Goal: Task Accomplishment & Management: Manage account settings

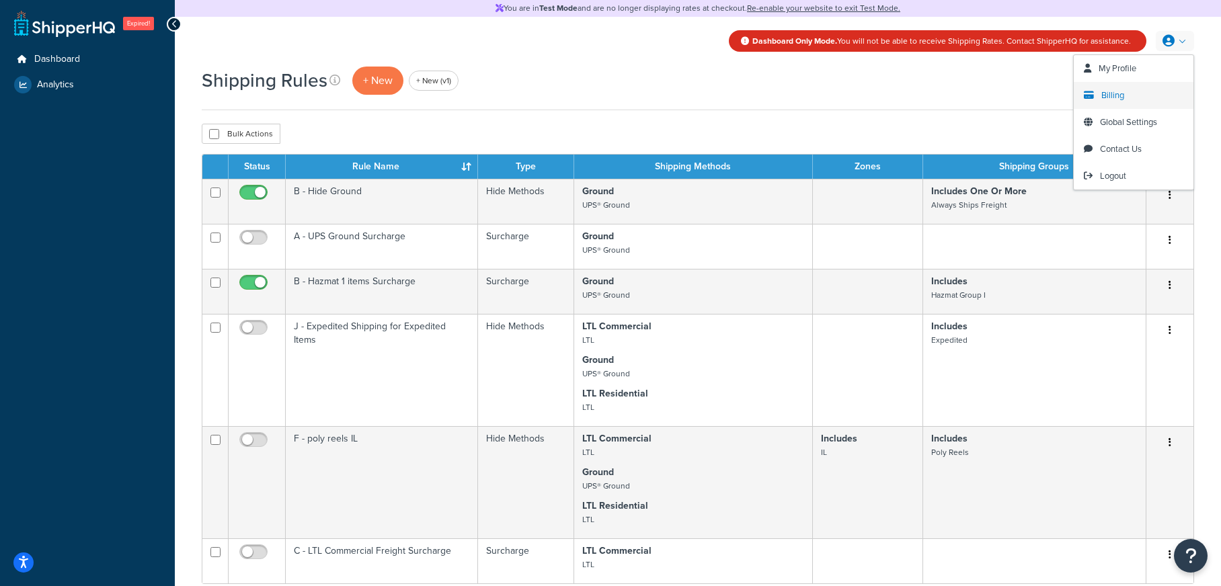
click at [1140, 102] on link "Billing" at bounding box center [1133, 95] width 120 height 27
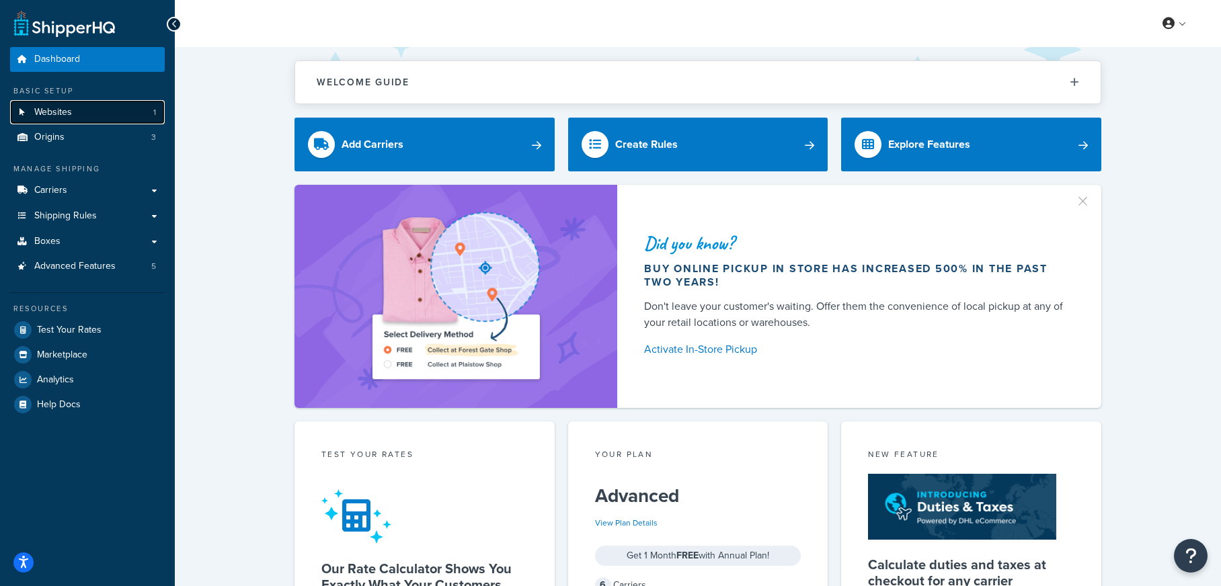
click at [136, 118] on link "Websites 1" at bounding box center [87, 112] width 155 height 25
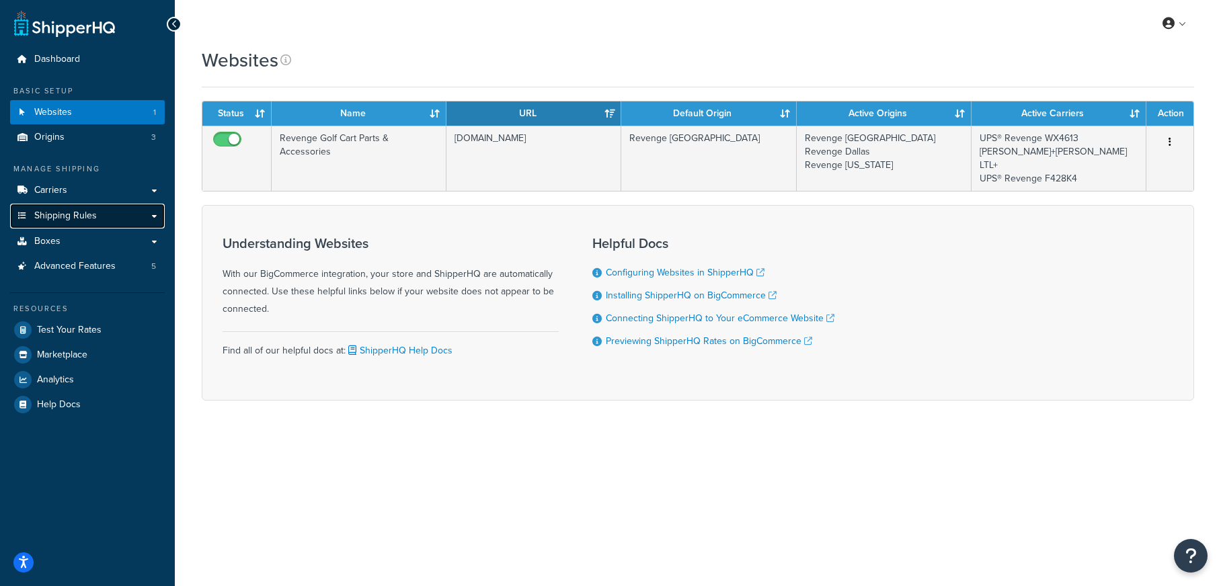
click at [101, 209] on link "Shipping Rules" at bounding box center [87, 216] width 155 height 25
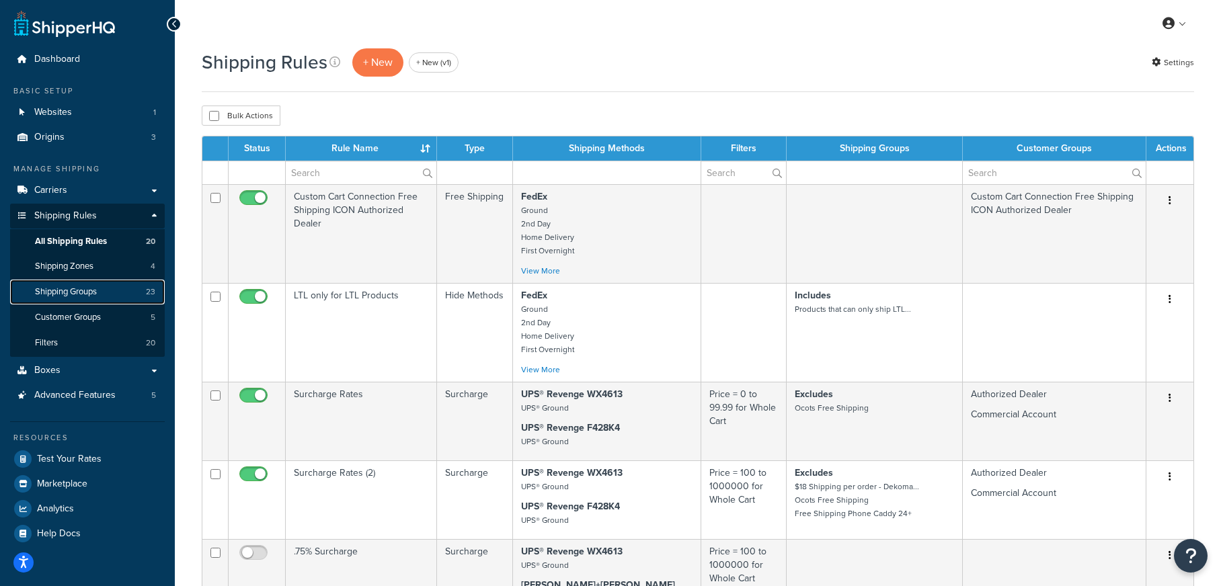
click at [97, 293] on span "Shipping Groups" at bounding box center [66, 291] width 62 height 11
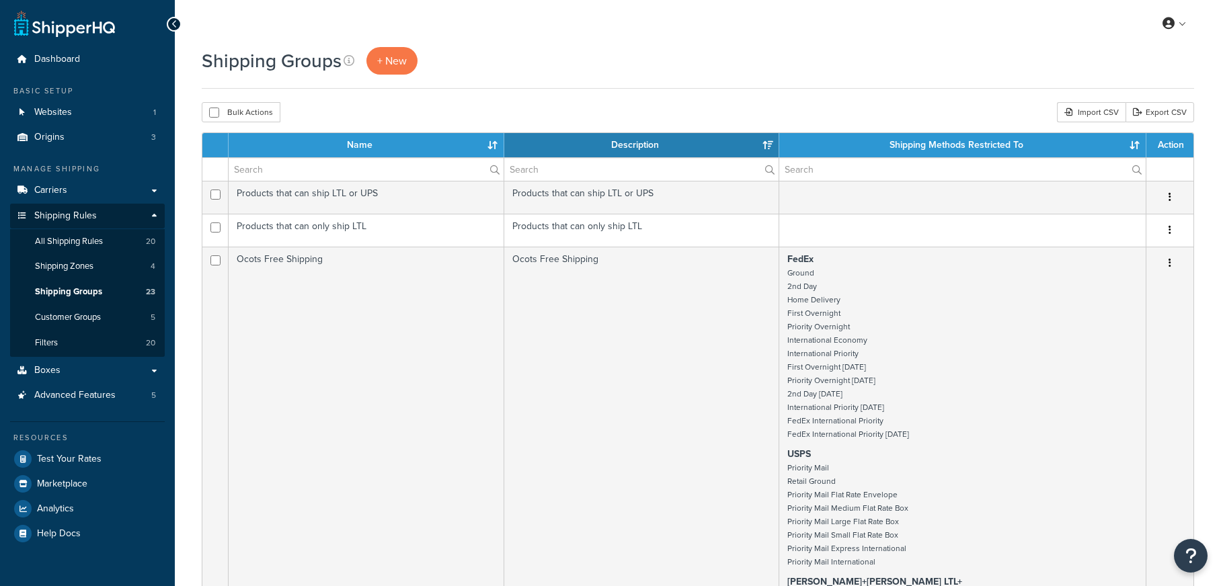
select select "15"
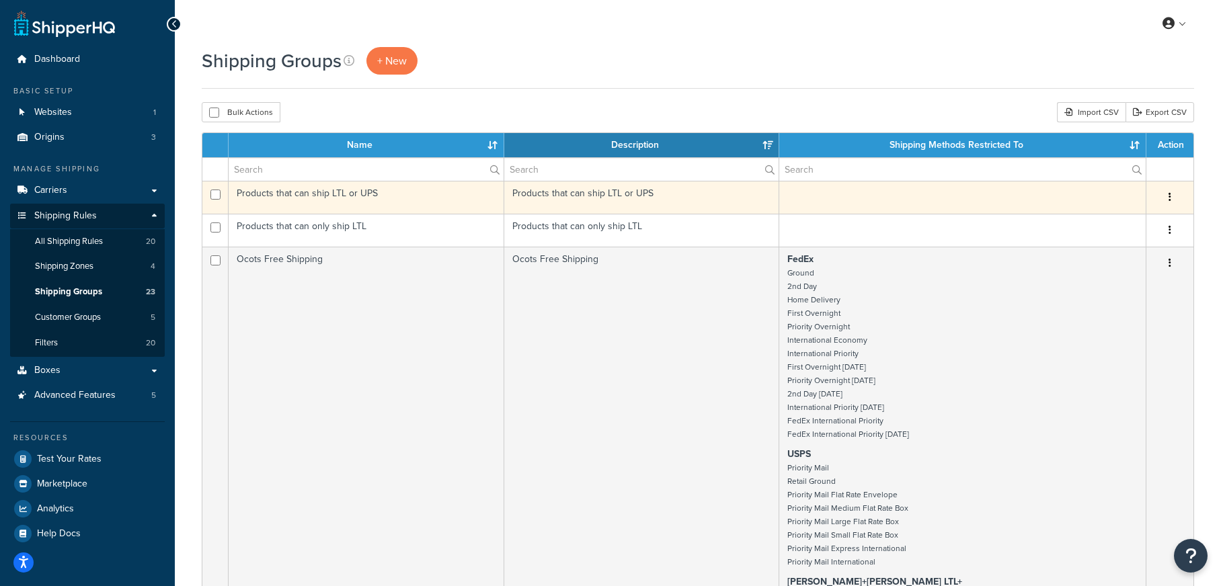
click at [411, 198] on td "Products that can ship LTL or UPS" at bounding box center [367, 197] width 276 height 33
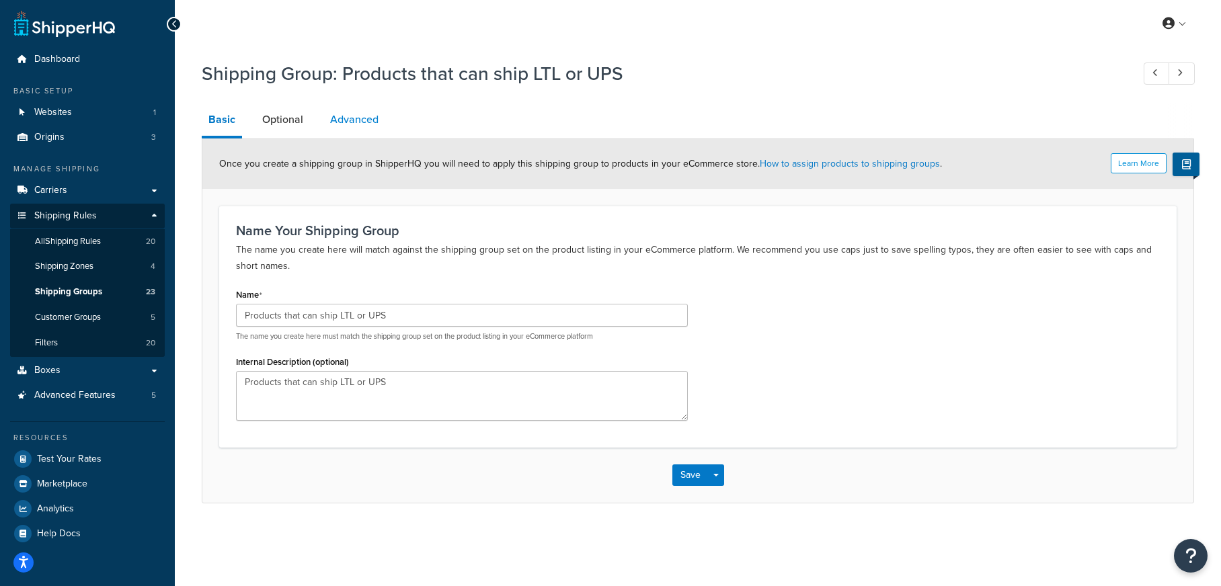
click at [370, 120] on link "Advanced" at bounding box center [354, 120] width 62 height 32
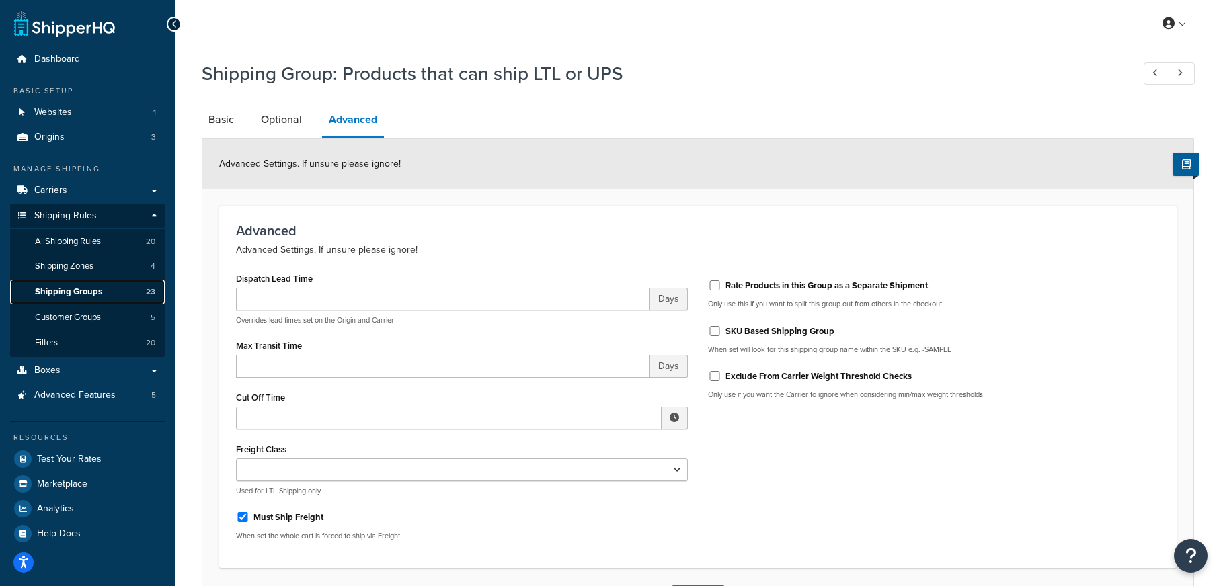
click at [117, 291] on link "Shipping Groups 23" at bounding box center [87, 292] width 155 height 25
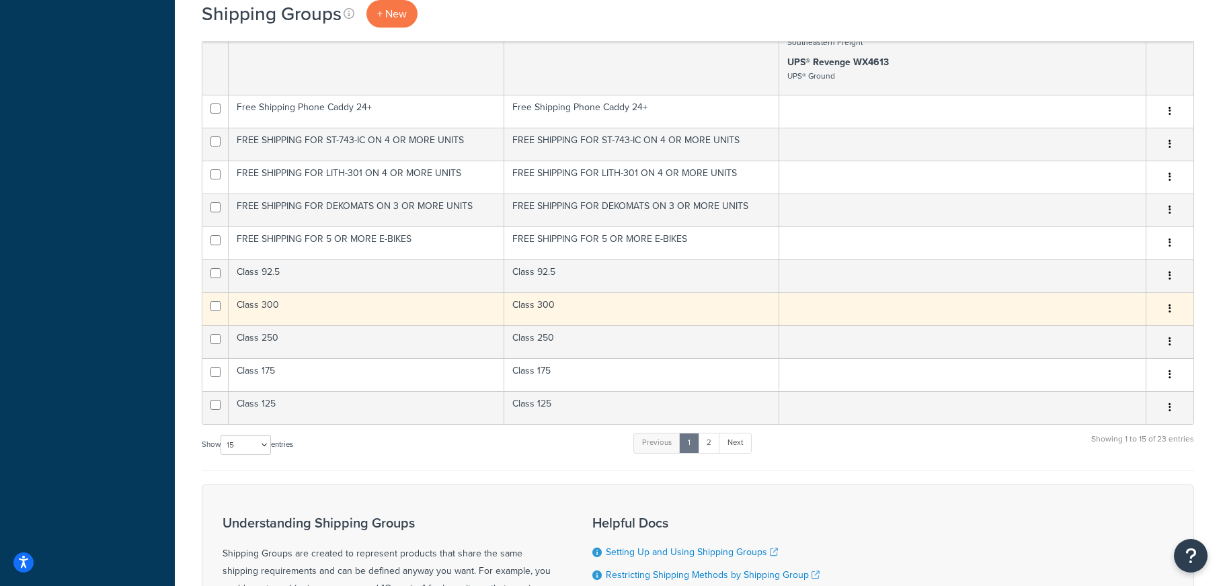
scroll to position [1020, 0]
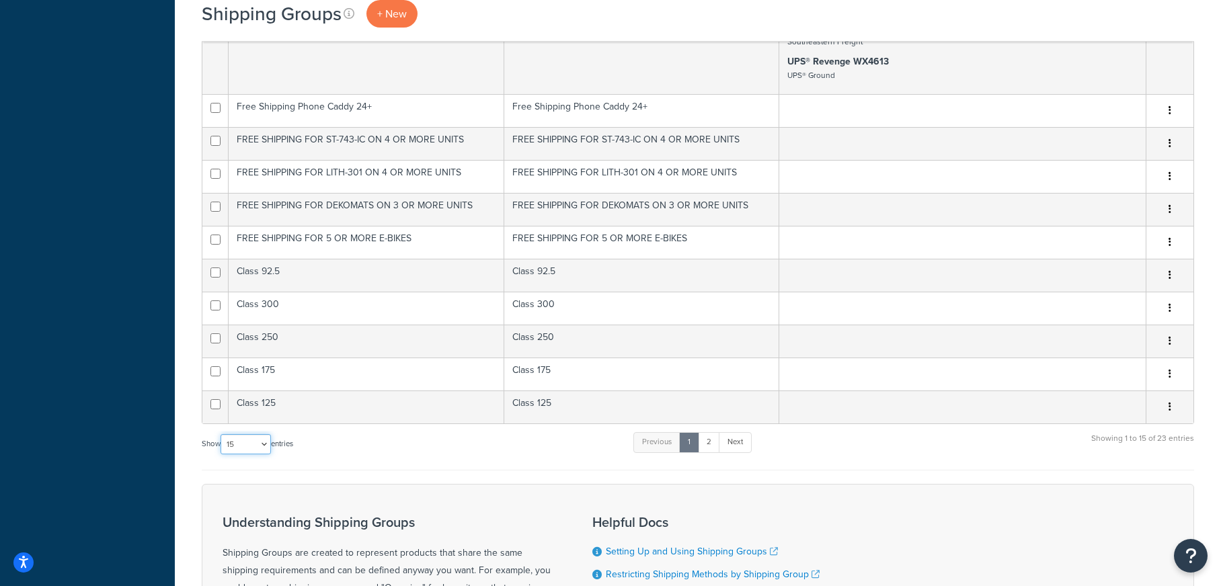
click at [255, 442] on select "10 15 25 50 100" at bounding box center [245, 444] width 50 height 20
select select "50"
click at [222, 454] on select "10 15 25 50 100" at bounding box center [245, 444] width 50 height 20
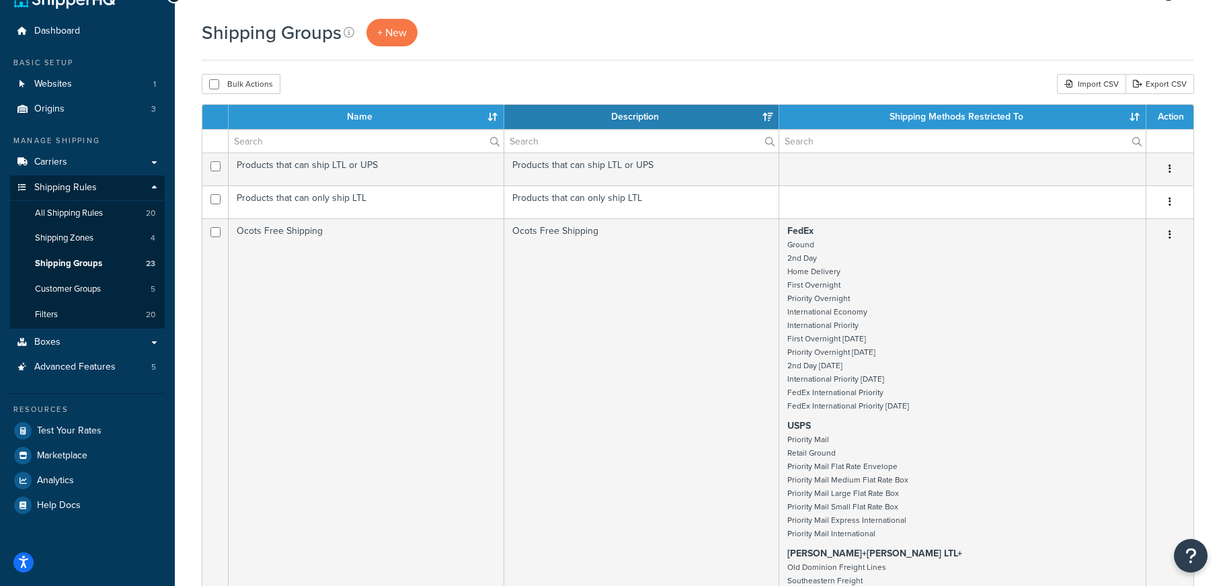
scroll to position [0, 0]
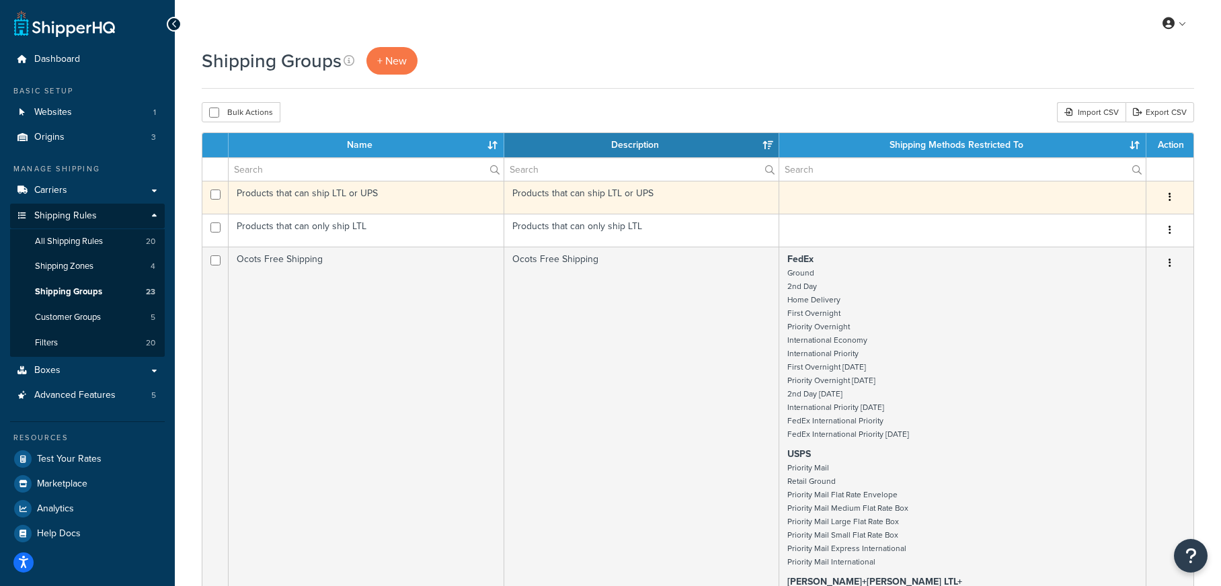
click at [384, 204] on td "Products that can ship LTL or UPS" at bounding box center [367, 197] width 276 height 33
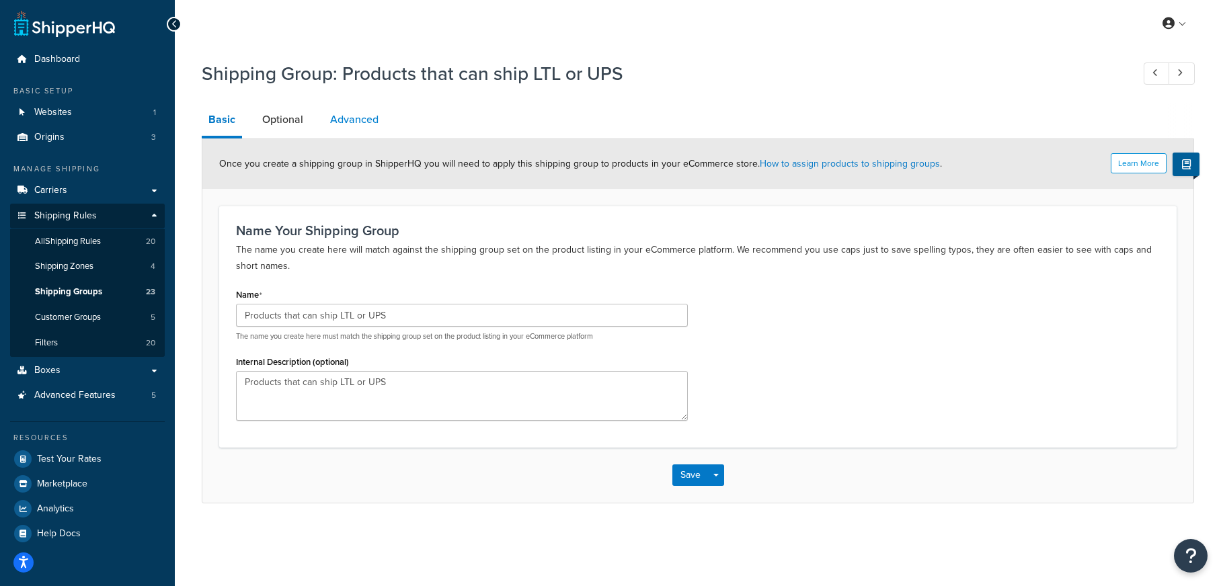
click at [365, 128] on link "Advanced" at bounding box center [354, 120] width 62 height 32
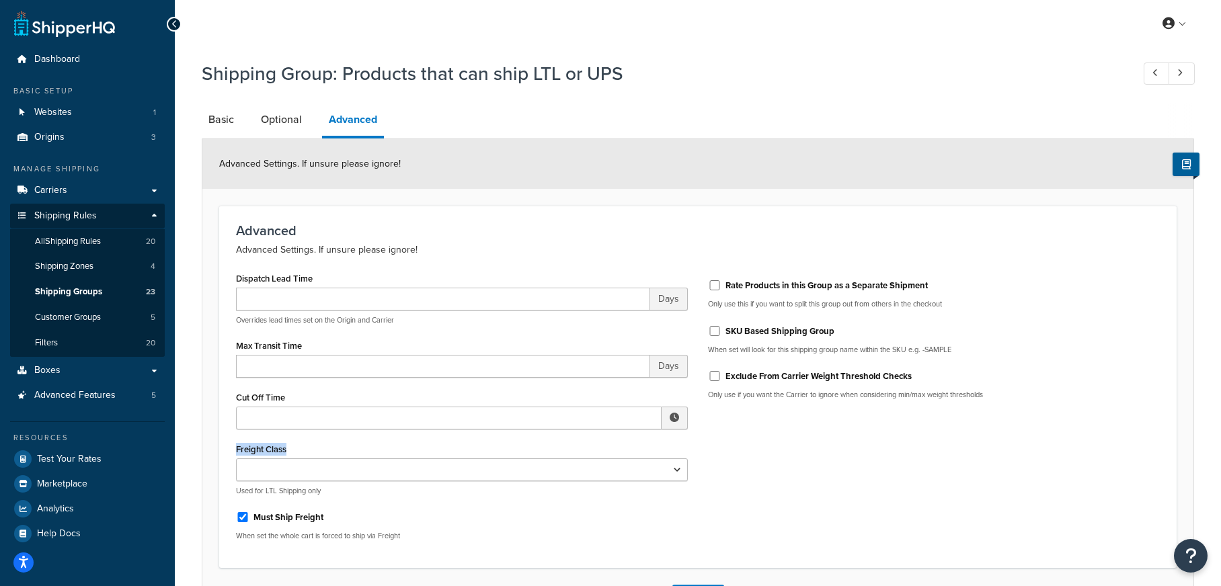
drag, startPoint x: 290, startPoint y: 449, endPoint x: 225, endPoint y: 444, distance: 65.4
click at [226, 444] on div "Dispatch Lead Time Days Overrides lead times set on the Origin and Carrier Max …" at bounding box center [462, 410] width 472 height 282
